Goal: Navigation & Orientation: Find specific page/section

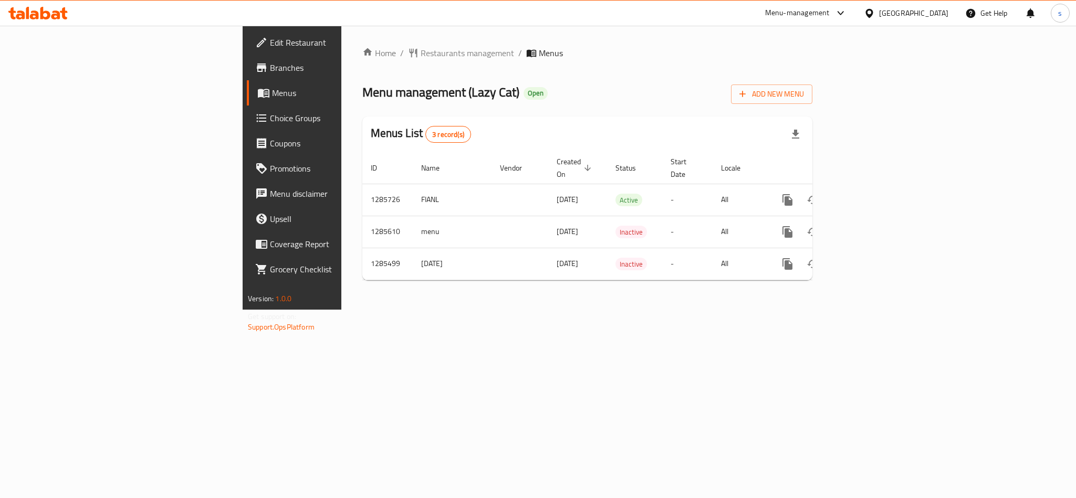
click at [884, 8] on div "[GEOGRAPHIC_DATA]" at bounding box center [913, 13] width 69 height 12
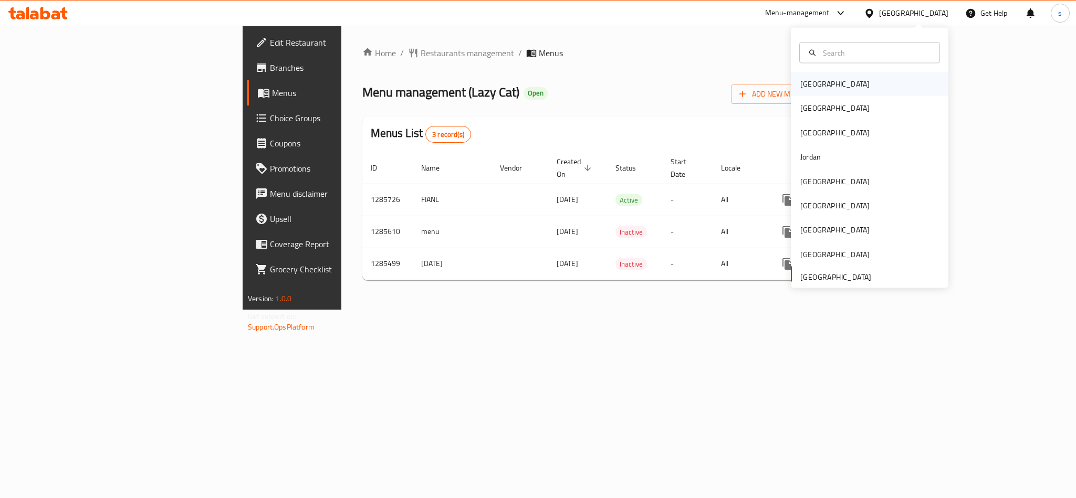
click at [800, 87] on div "[GEOGRAPHIC_DATA]" at bounding box center [834, 84] width 69 height 12
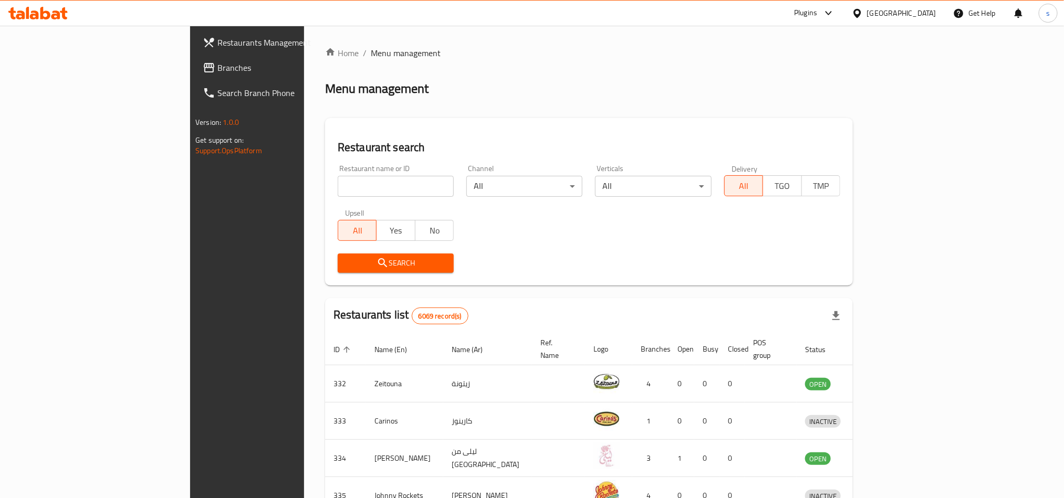
drag, startPoint x: 929, startPoint y: 11, endPoint x: 795, endPoint y: 232, distance: 258.1
click at [921, 26] on div "Plugins Bahrain Get Help s" at bounding box center [532, 13] width 1064 height 26
click at [926, 12] on div "[GEOGRAPHIC_DATA]" at bounding box center [901, 13] width 69 height 12
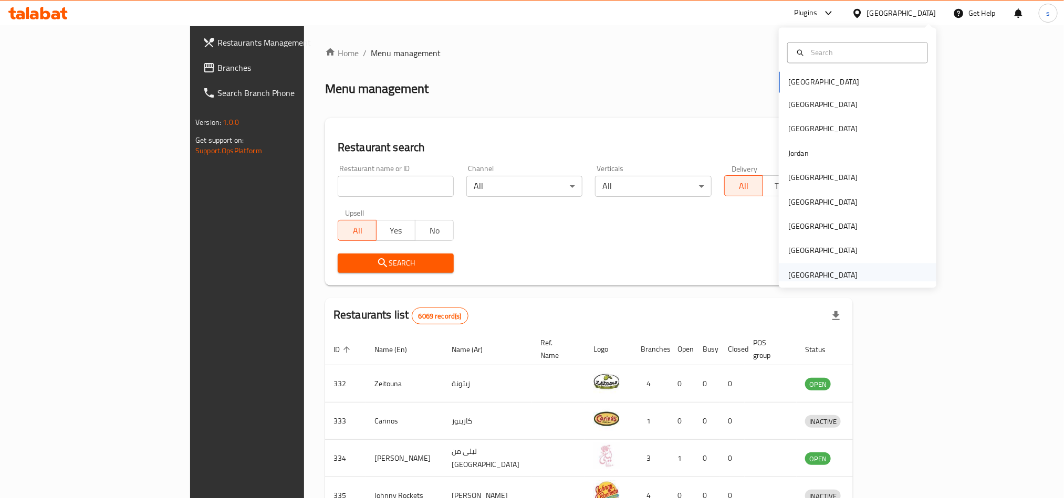
click at [840, 271] on div "[GEOGRAPHIC_DATA]" at bounding box center [822, 275] width 69 height 12
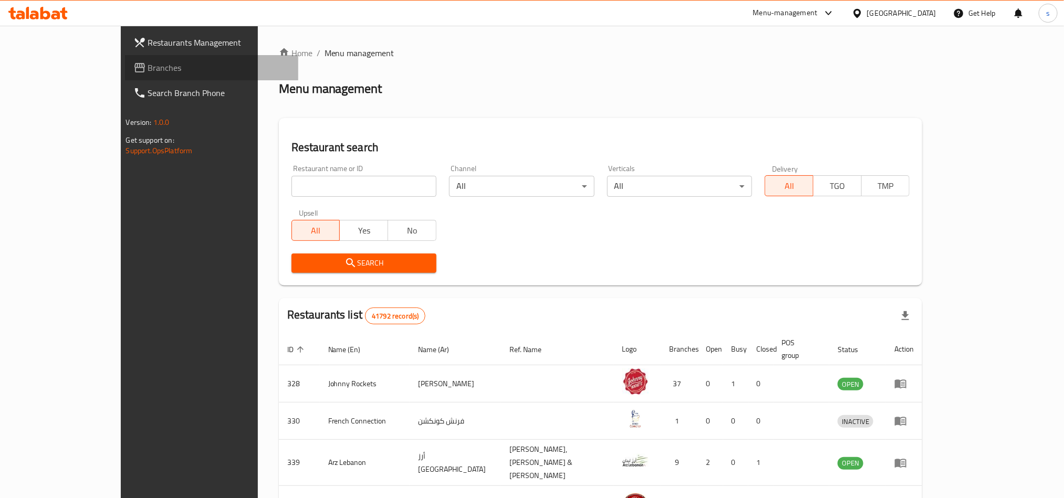
click at [148, 68] on span "Branches" at bounding box center [219, 67] width 142 height 13
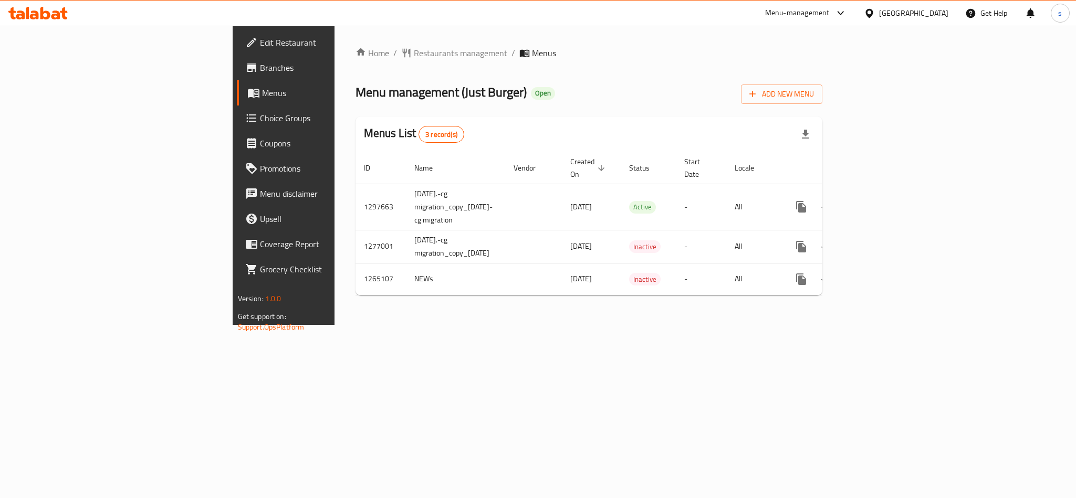
click at [933, 11] on div "[GEOGRAPHIC_DATA]" at bounding box center [913, 13] width 69 height 12
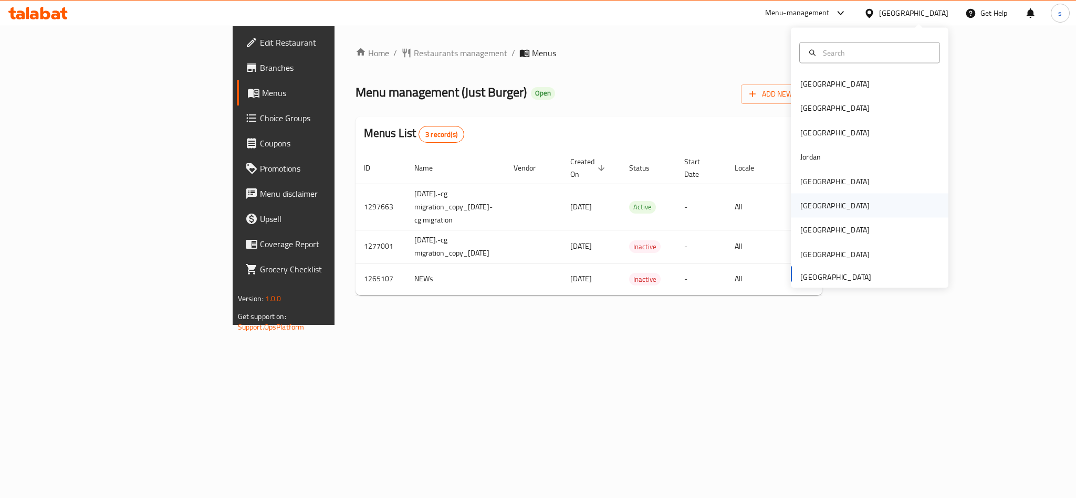
click at [800, 206] on div "[GEOGRAPHIC_DATA]" at bounding box center [834, 206] width 69 height 12
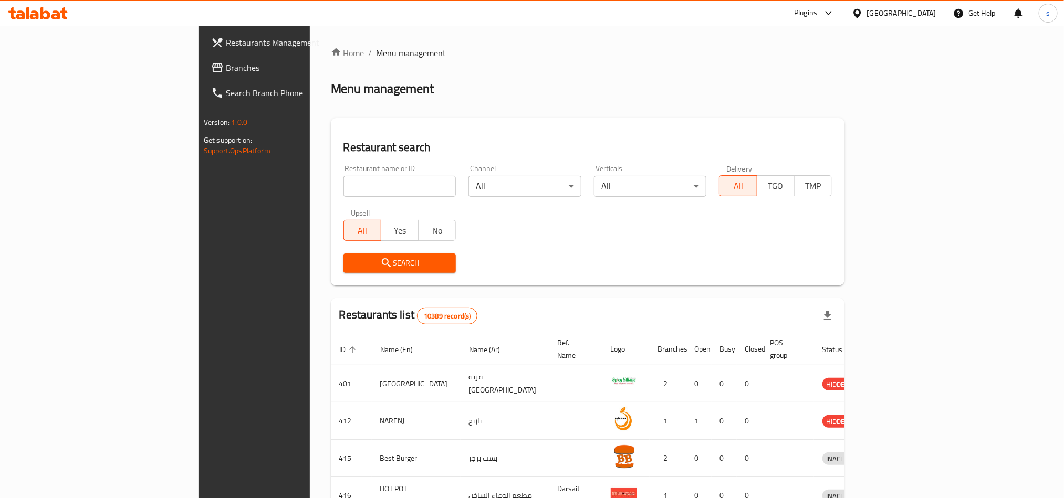
click at [226, 65] on span "Branches" at bounding box center [297, 67] width 142 height 13
